Goal: Register for event/course

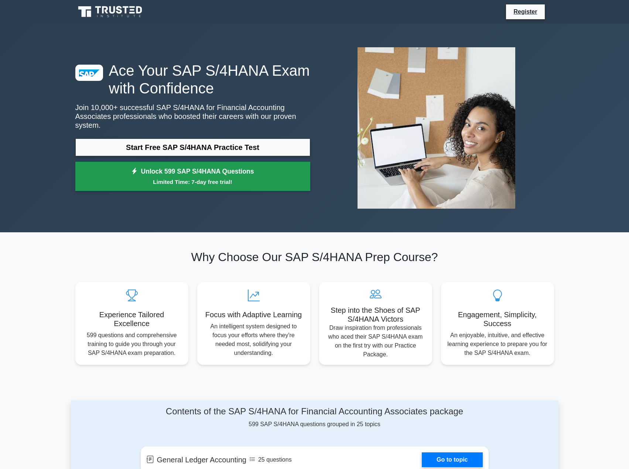
click at [193, 183] on link "Unlock 599 SAP S/4HANA Questions Limited Time: 7-day free trial!" at bounding box center [192, 177] width 235 height 30
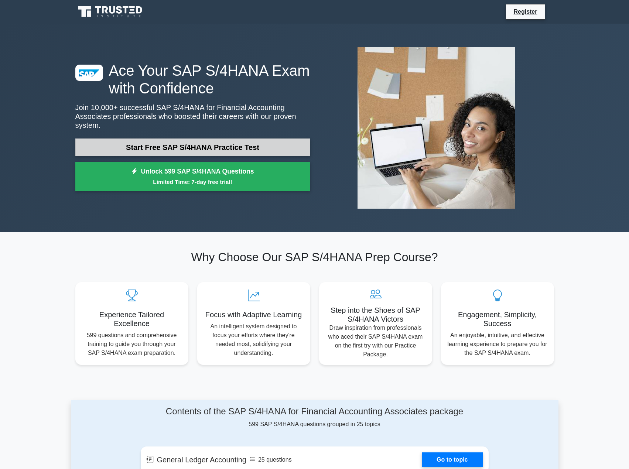
click at [131, 143] on link "Start Free SAP S/4HANA Practice Test" at bounding box center [192, 147] width 235 height 18
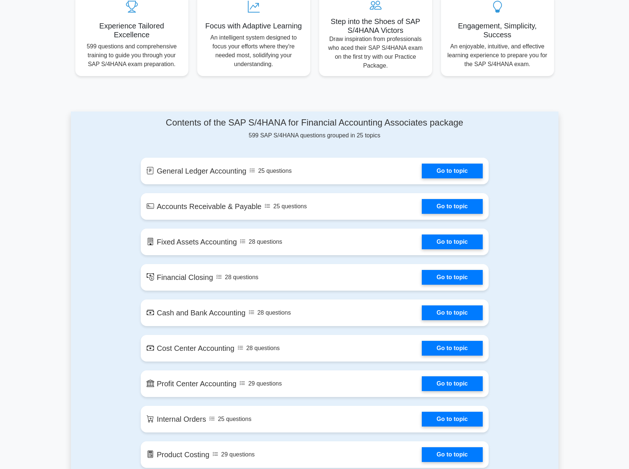
scroll to position [295, 0]
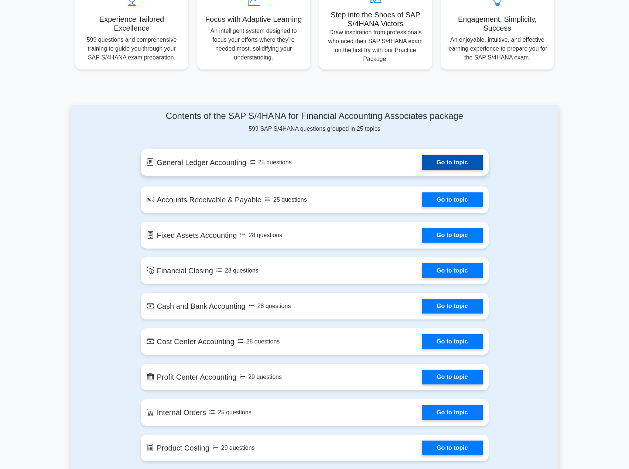
click at [468, 155] on link "Go to topic" at bounding box center [452, 162] width 61 height 15
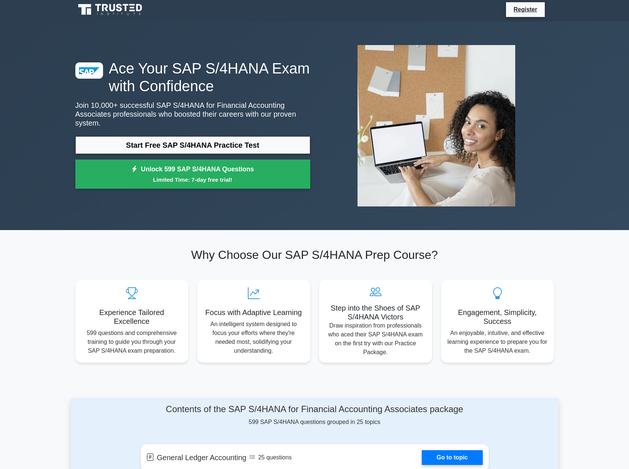
scroll to position [0, 0]
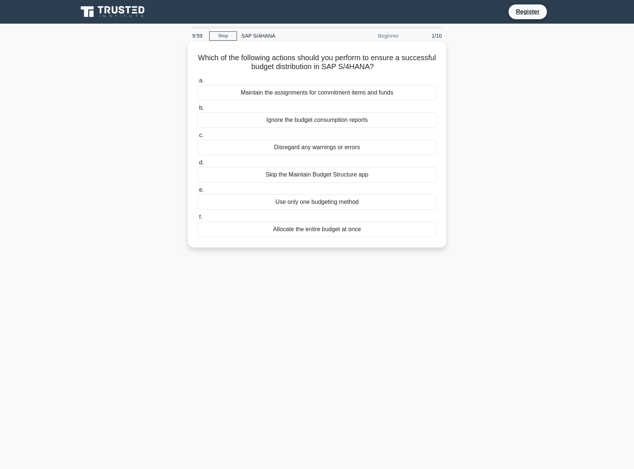
click at [279, 92] on div "Maintain the assignments for commitment items and funds" at bounding box center [317, 93] width 239 height 16
click at [198, 83] on input "a. Maintain the assignments for commitment items and funds" at bounding box center [198, 80] width 0 height 5
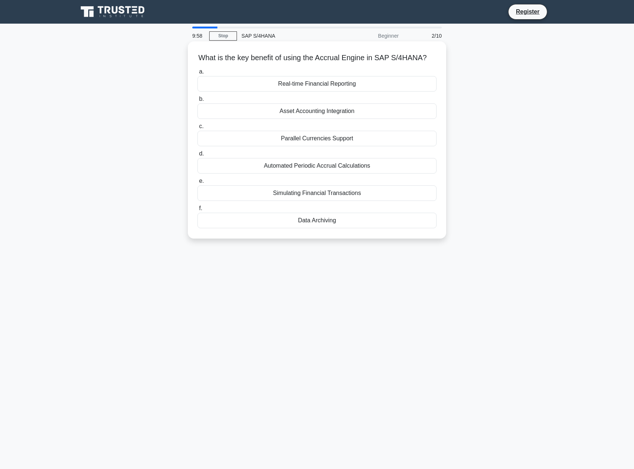
click at [269, 112] on label "b. Asset Accounting Integration" at bounding box center [317, 107] width 239 height 24
click at [198, 102] on input "b. Asset Accounting Integration" at bounding box center [198, 99] width 0 height 5
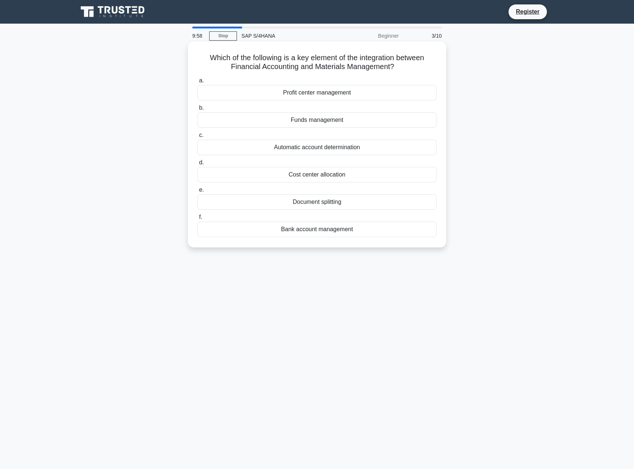
click at [264, 120] on div "Funds management" at bounding box center [317, 120] width 239 height 16
click at [198, 110] on input "b. Funds management" at bounding box center [198, 108] width 0 height 5
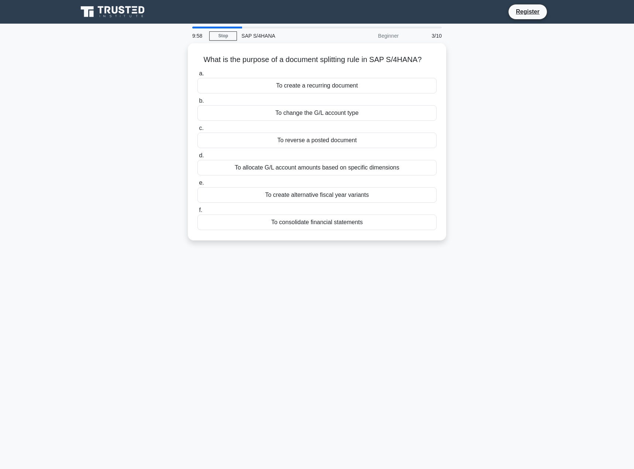
click at [264, 120] on div "a. To create a recurring document b. To change the G/L account type c. d. e. f." at bounding box center [317, 150] width 248 height 164
click at [259, 116] on div at bounding box center [259, 116] width 0 height 0
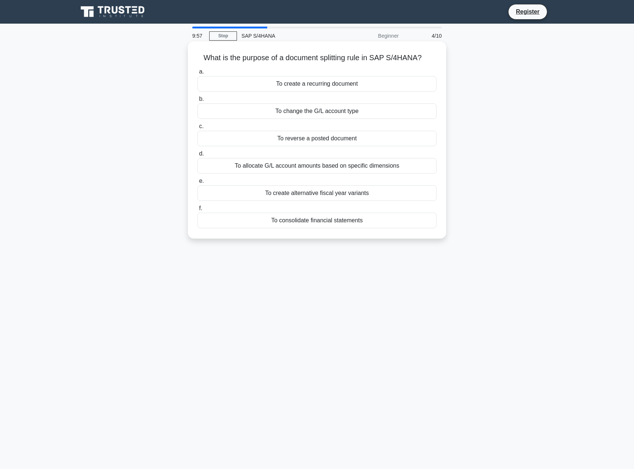
click at [266, 112] on div "To change the G/L account type" at bounding box center [317, 111] width 239 height 16
click at [198, 102] on input "b. To change the G/L account type" at bounding box center [198, 99] width 0 height 5
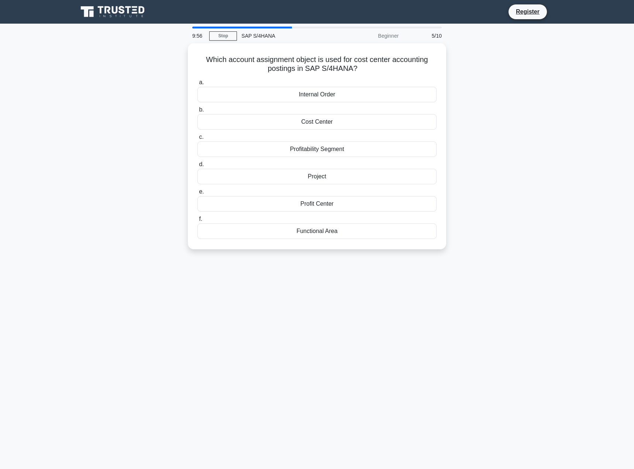
click at [266, 111] on label "b. Cost Center" at bounding box center [317, 117] width 239 height 24
click at [198, 111] on input "b. Cost Center" at bounding box center [198, 109] width 0 height 5
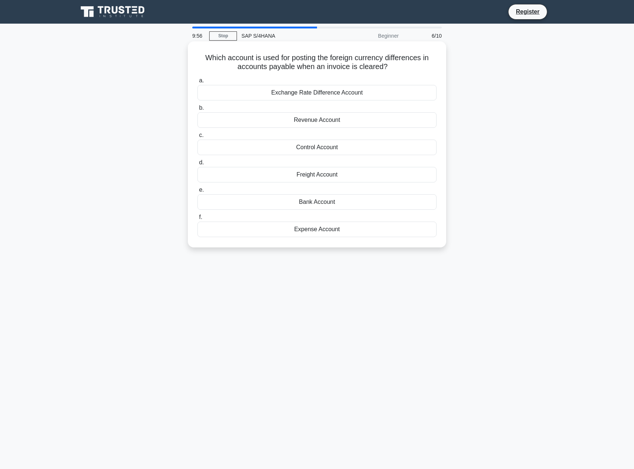
click at [263, 117] on div "Revenue Account" at bounding box center [317, 120] width 239 height 16
click at [198, 110] on input "b. Revenue Account" at bounding box center [198, 108] width 0 height 5
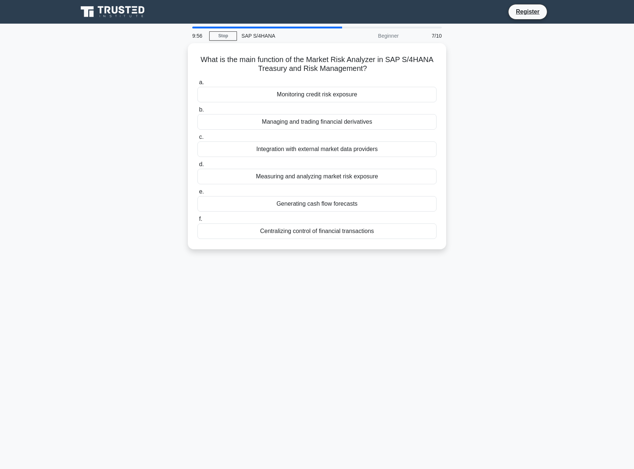
click at [263, 117] on div "Managing and trading financial derivatives" at bounding box center [317, 122] width 239 height 16
click at [198, 112] on input "b. Managing and trading financial derivatives" at bounding box center [198, 109] width 0 height 5
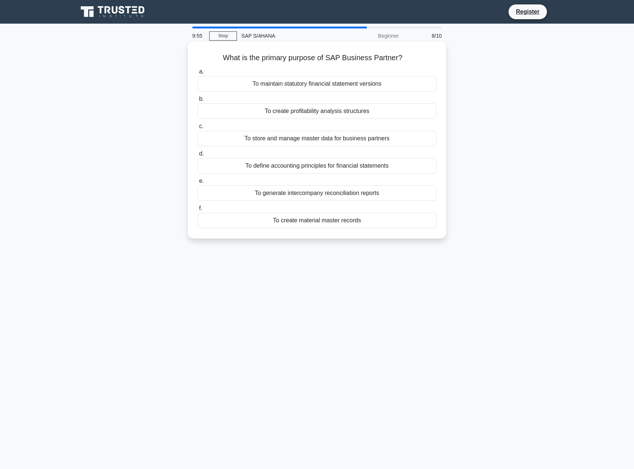
click at [262, 117] on div "To create profitability analysis structures" at bounding box center [317, 111] width 239 height 16
click at [198, 102] on input "b. To create profitability analysis structures" at bounding box center [198, 99] width 0 height 5
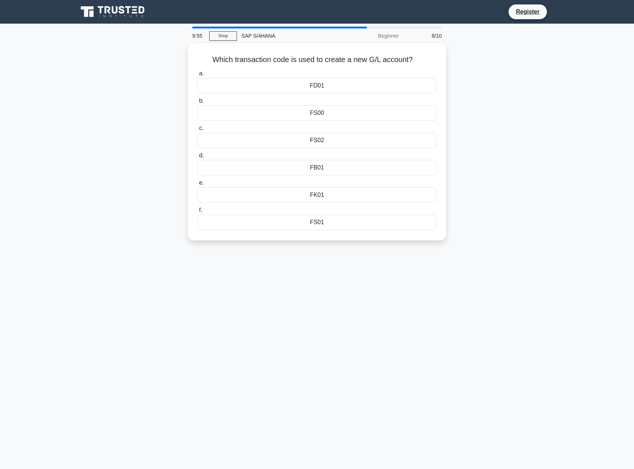
click at [262, 117] on div "FS00" at bounding box center [317, 113] width 239 height 16
click at [198, 103] on input "b. FS00" at bounding box center [198, 101] width 0 height 5
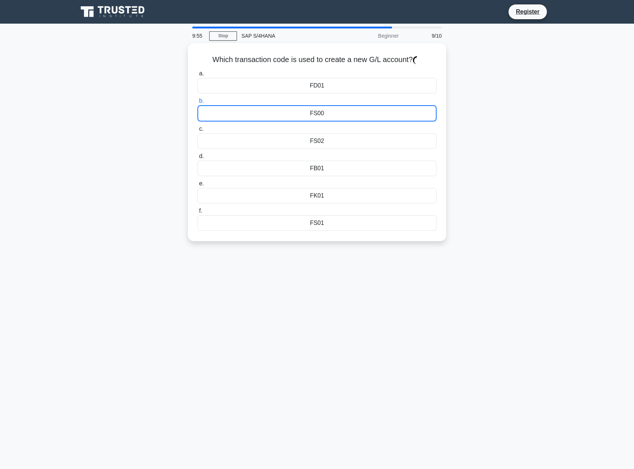
click at [257, 116] on div at bounding box center [257, 116] width 0 height 0
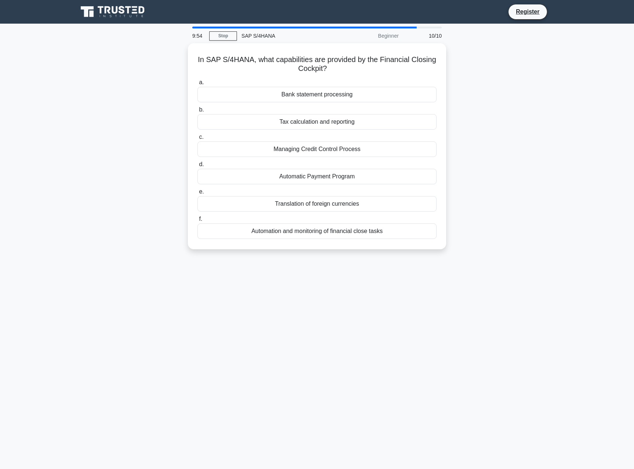
click at [262, 117] on div "Tax calculation and reporting" at bounding box center [317, 122] width 239 height 16
click at [198, 112] on input "b. Tax calculation and reporting" at bounding box center [198, 109] width 0 height 5
click at [262, 117] on div "Tax calculation and reporting" at bounding box center [317, 122] width 239 height 16
click at [198, 112] on input "b. Tax calculation and reporting" at bounding box center [198, 109] width 0 height 5
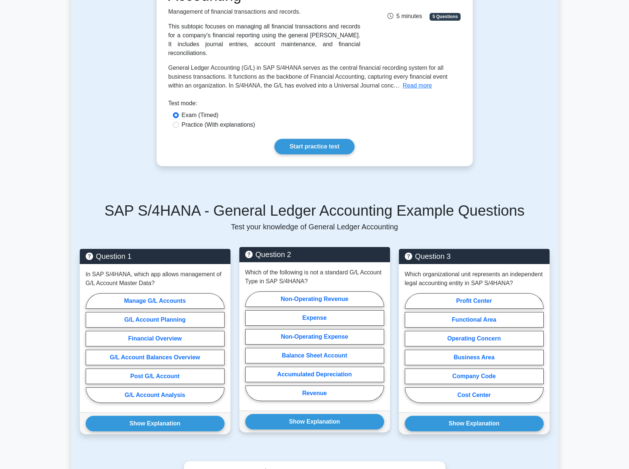
scroll to position [148, 0]
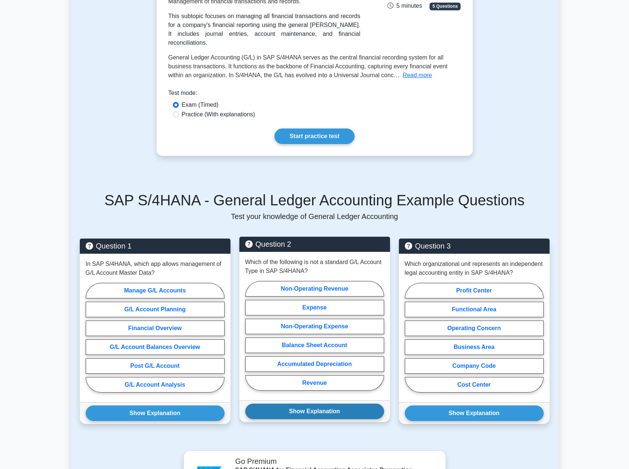
click at [318, 404] on button "Show Explanation" at bounding box center [314, 412] width 139 height 16
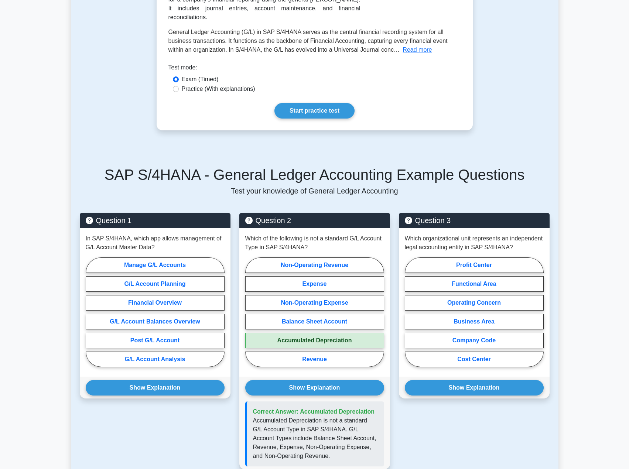
scroll to position [185, 0]
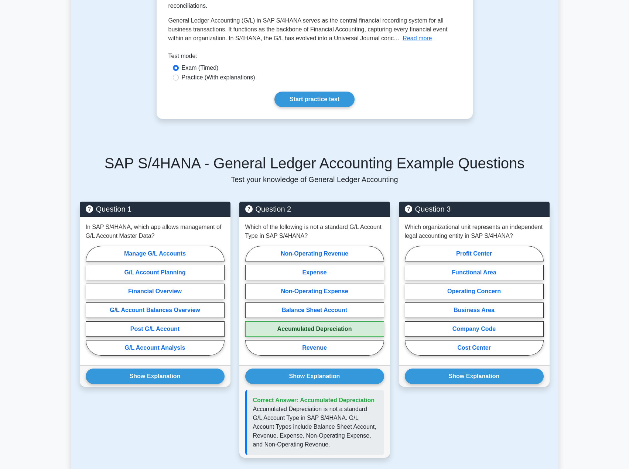
click at [173, 378] on div "Question 1 In SAP S/4HANA, which app allows management of G/L Account Master Da…" at bounding box center [155, 334] width 160 height 265
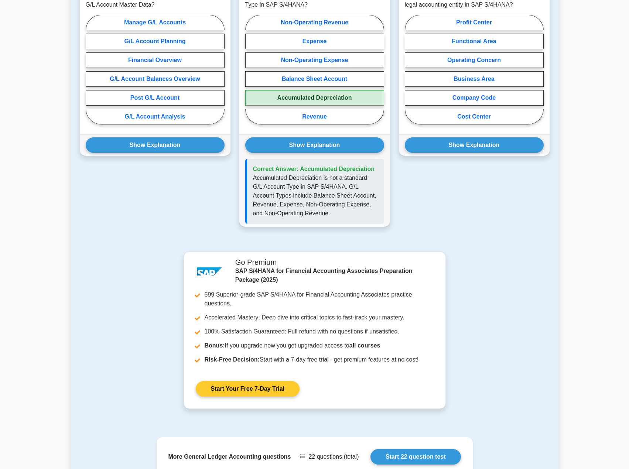
scroll to position [540, 0]
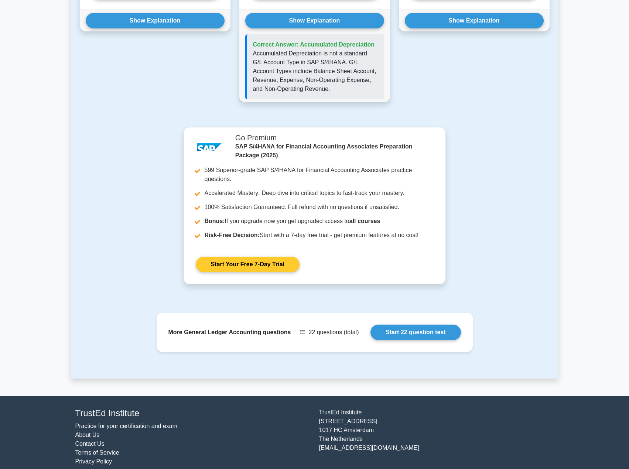
click at [260, 257] on link "Start Your Free 7-Day Trial" at bounding box center [248, 265] width 104 height 16
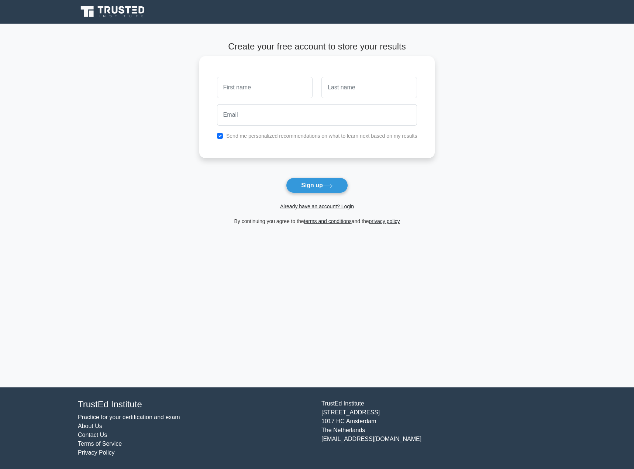
click at [267, 99] on div at bounding box center [265, 87] width 105 height 27
click at [270, 98] on div at bounding box center [265, 87] width 105 height 27
click at [273, 88] on input "text" at bounding box center [265, 87] width 96 height 21
type input "Sabri"
click at [355, 88] on input "text" at bounding box center [370, 87] width 96 height 21
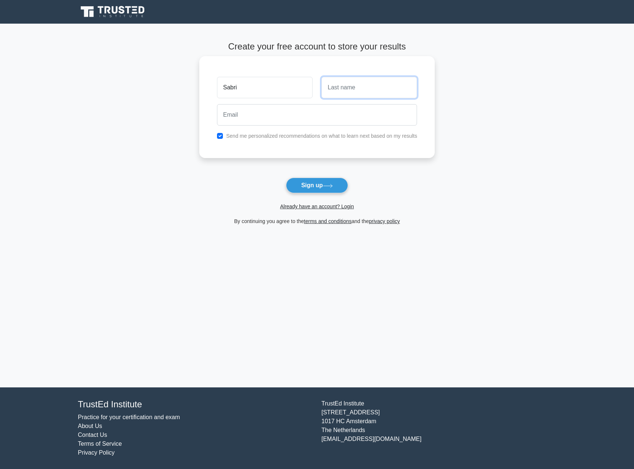
type input "M'RABET"
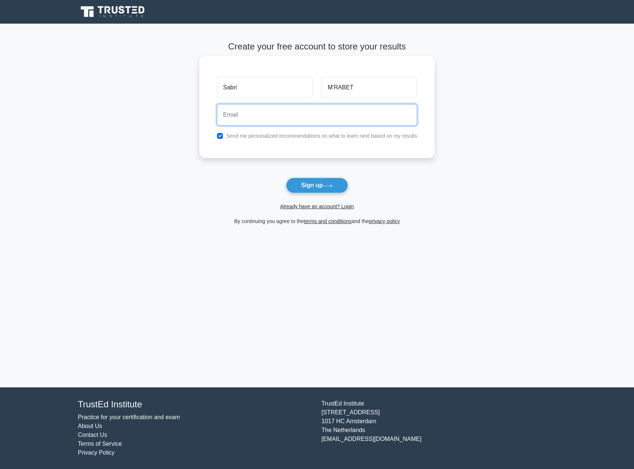
click at [326, 127] on div at bounding box center [317, 114] width 209 height 27
click at [324, 120] on input "email" at bounding box center [317, 114] width 201 height 21
type input "sabri@yopmail.com"
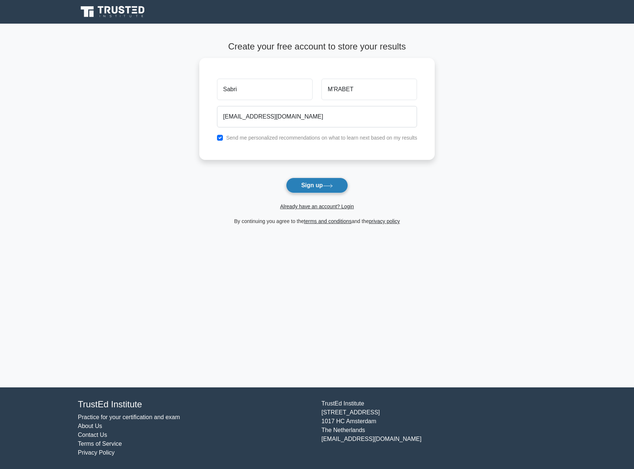
click at [303, 184] on button "Sign up" at bounding box center [317, 186] width 62 height 16
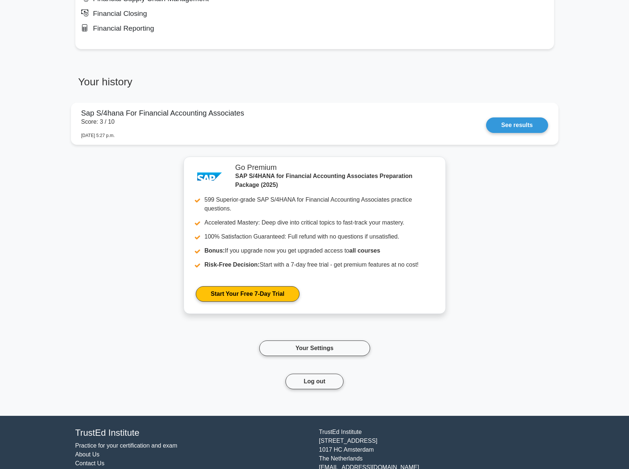
scroll to position [554, 0]
